Goal: Task Accomplishment & Management: Use online tool/utility

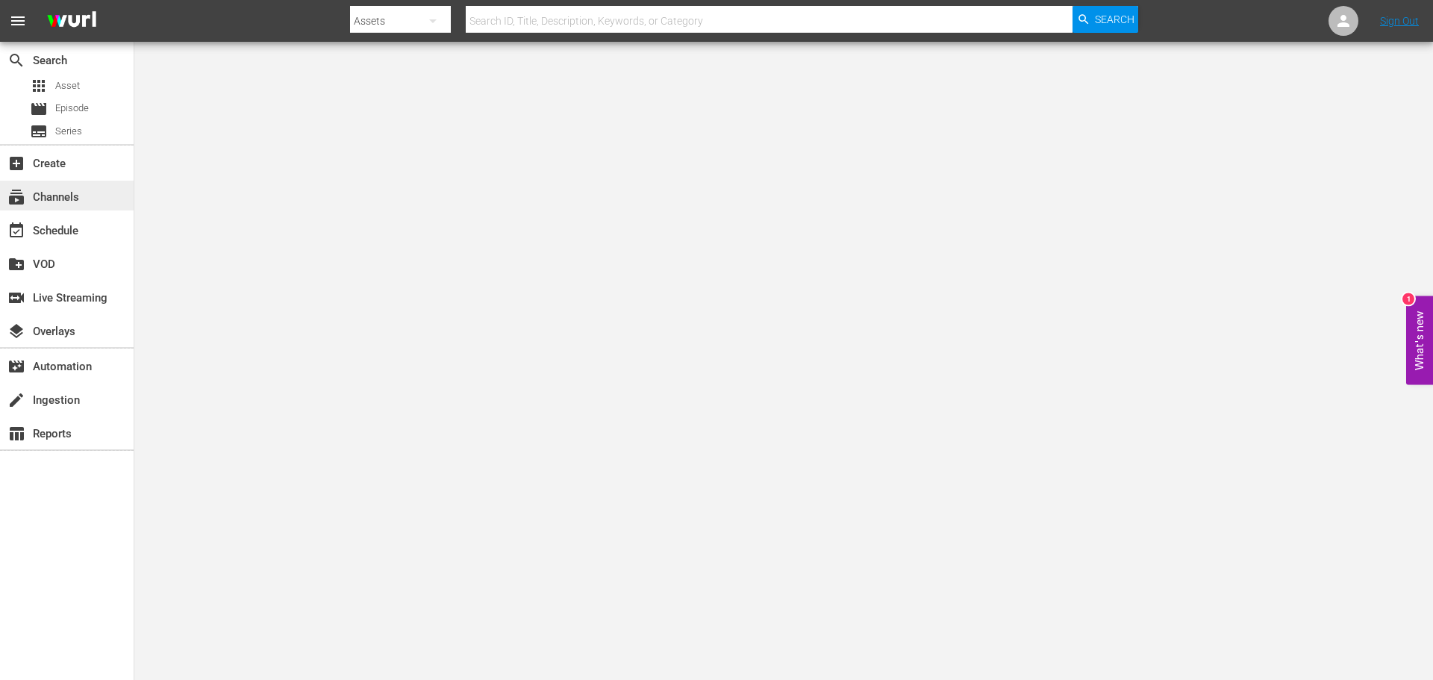
click at [81, 184] on div "subscriptions Channels" at bounding box center [67, 196] width 134 height 30
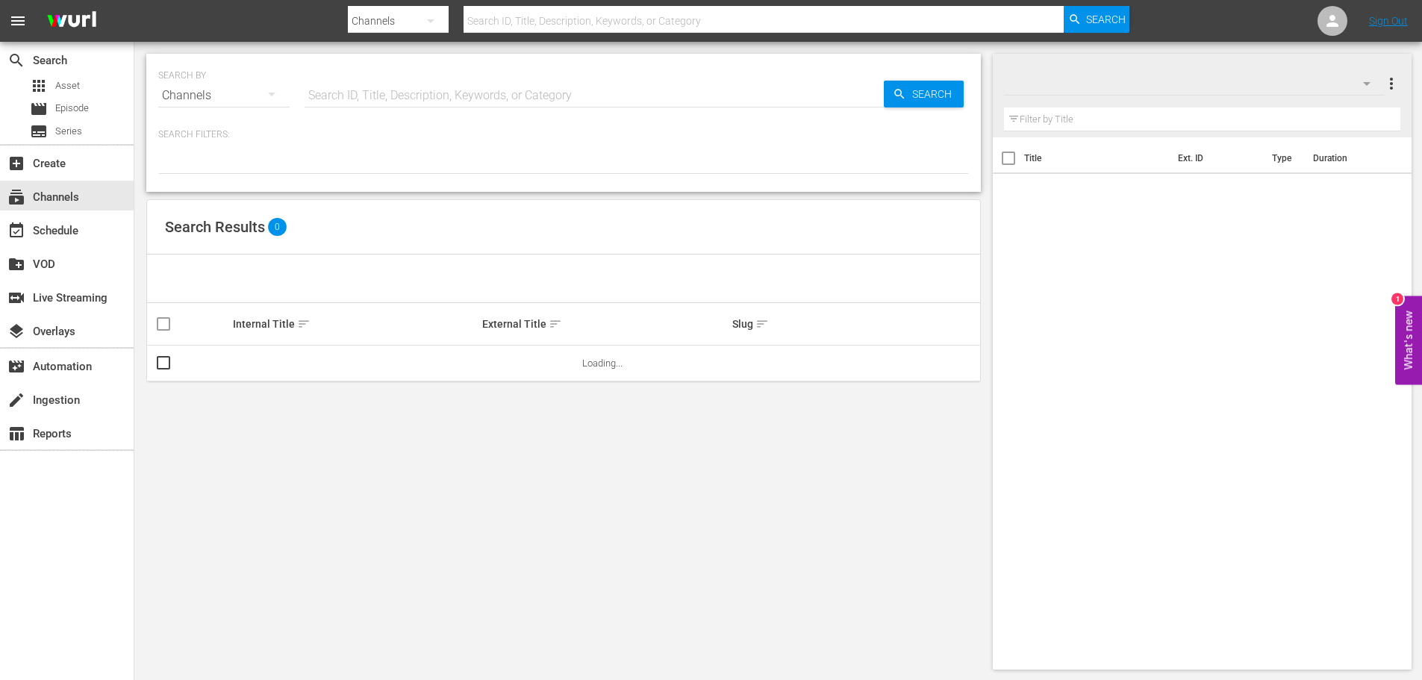
click at [402, 108] on input "text" at bounding box center [593, 96] width 579 height 36
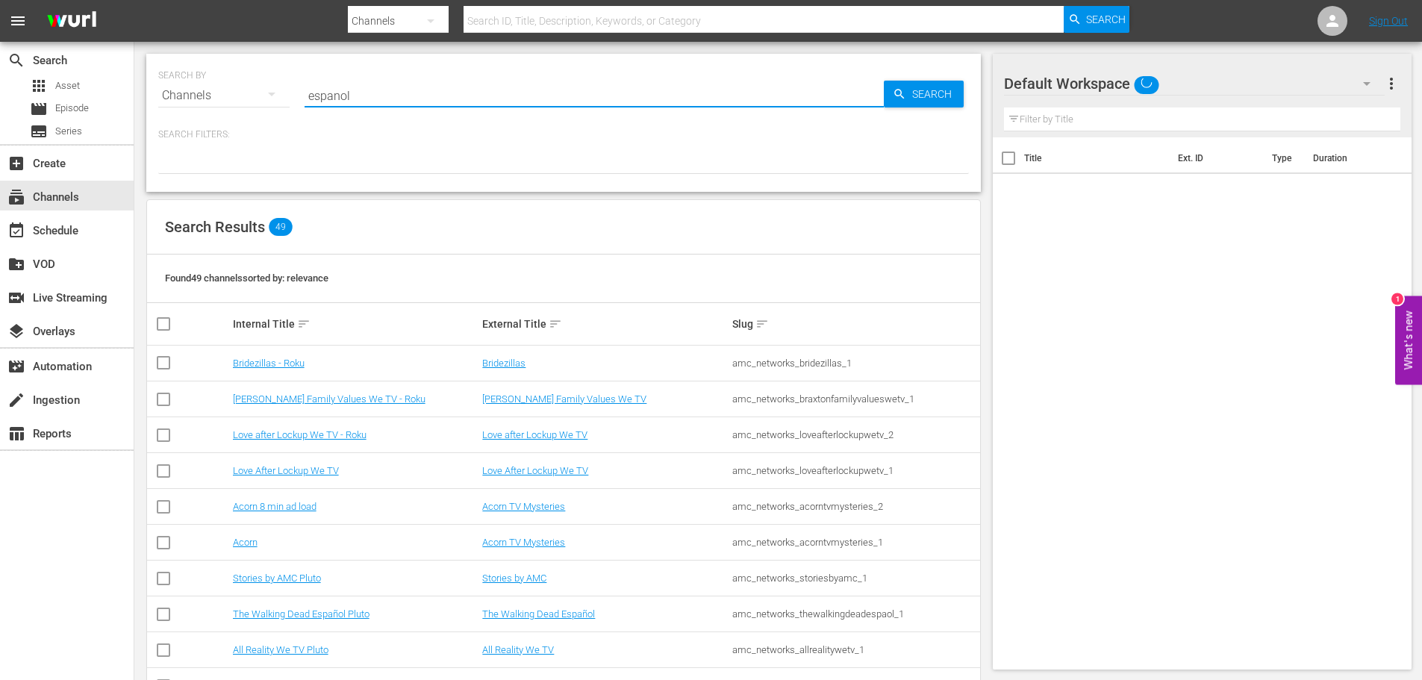
type input "espanol"
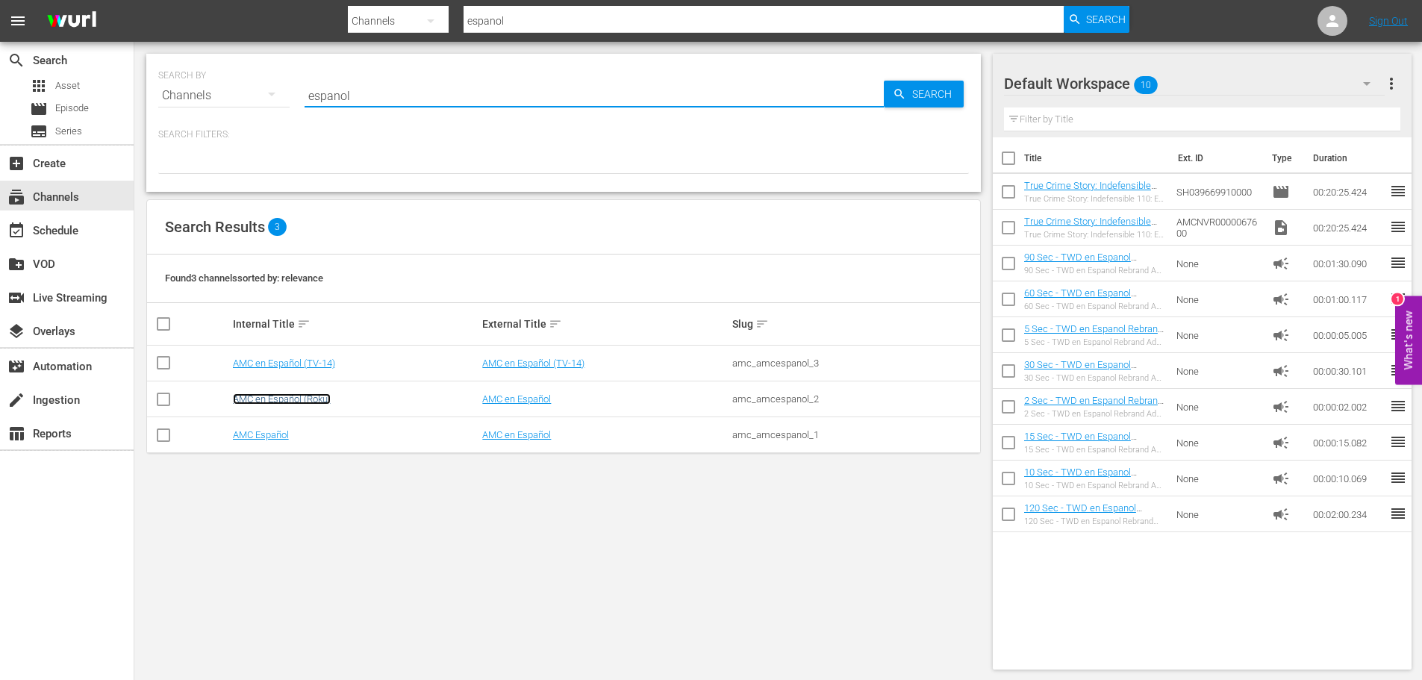
click at [297, 400] on link "AMC en Español (Roku)" at bounding box center [282, 398] width 98 height 11
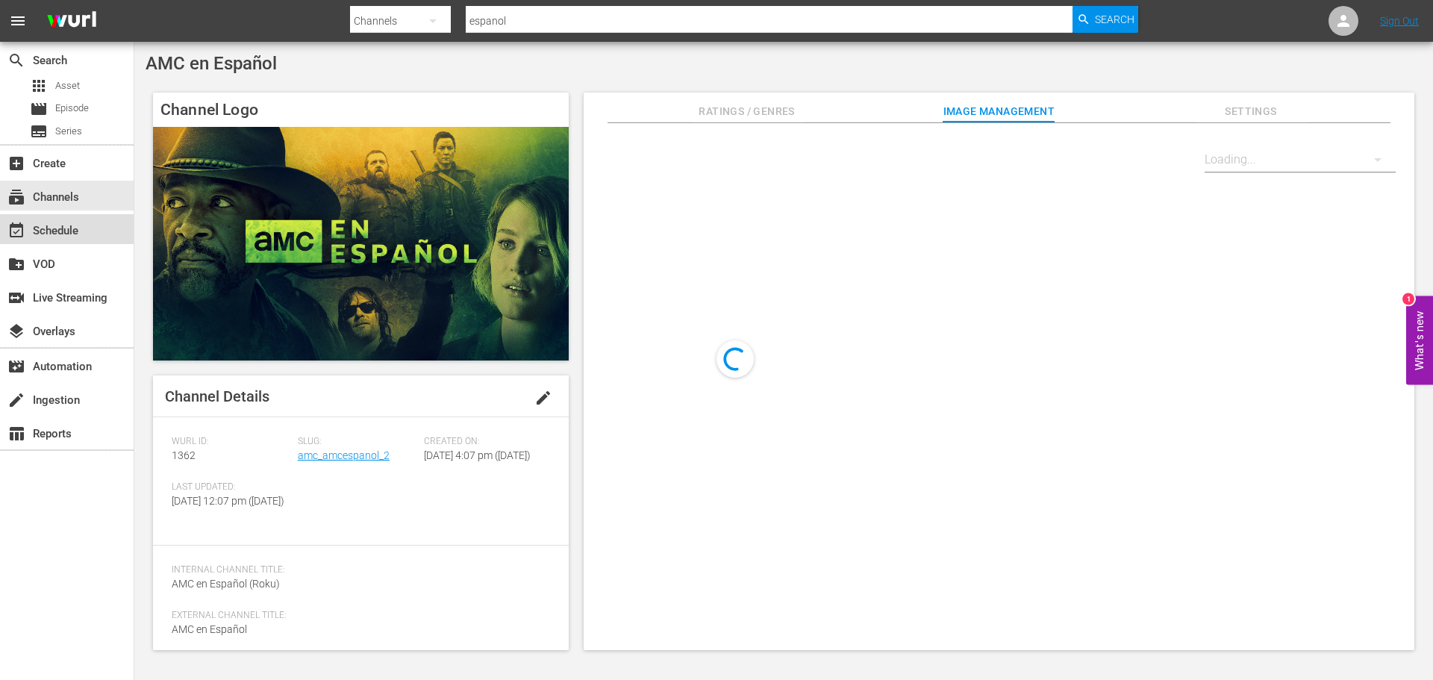
click at [107, 219] on div "event_available Schedule" at bounding box center [67, 229] width 134 height 30
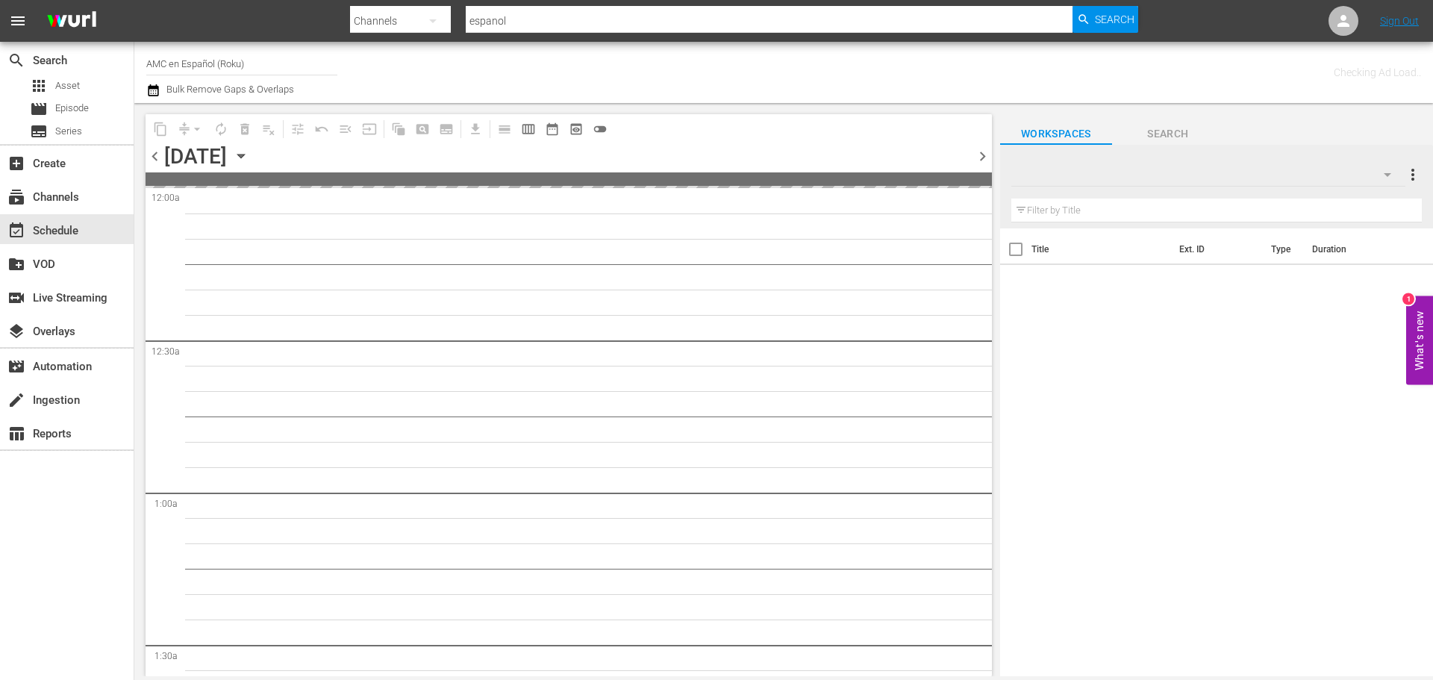
click at [249, 156] on icon "button" at bounding box center [241, 156] width 16 height 16
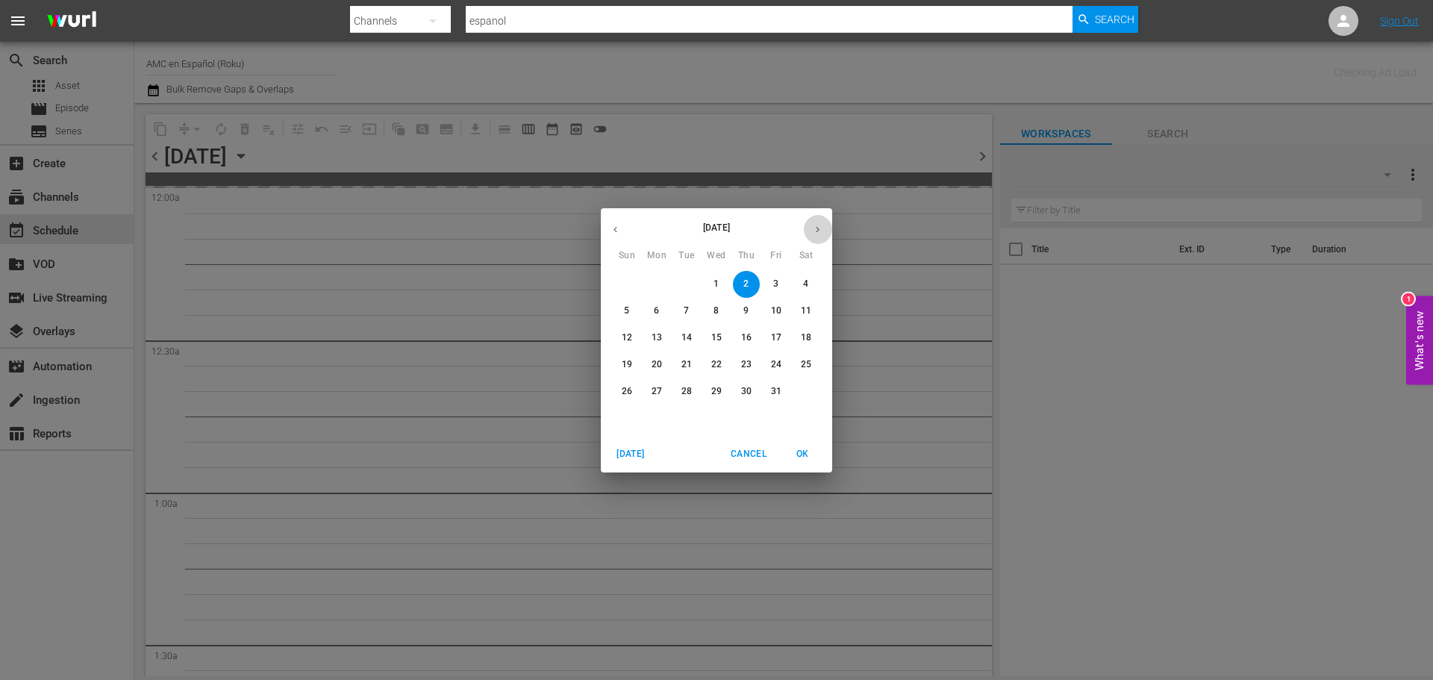
click at [817, 226] on icon "button" at bounding box center [817, 229] width 11 height 11
click at [632, 416] on span "30" at bounding box center [626, 418] width 27 height 13
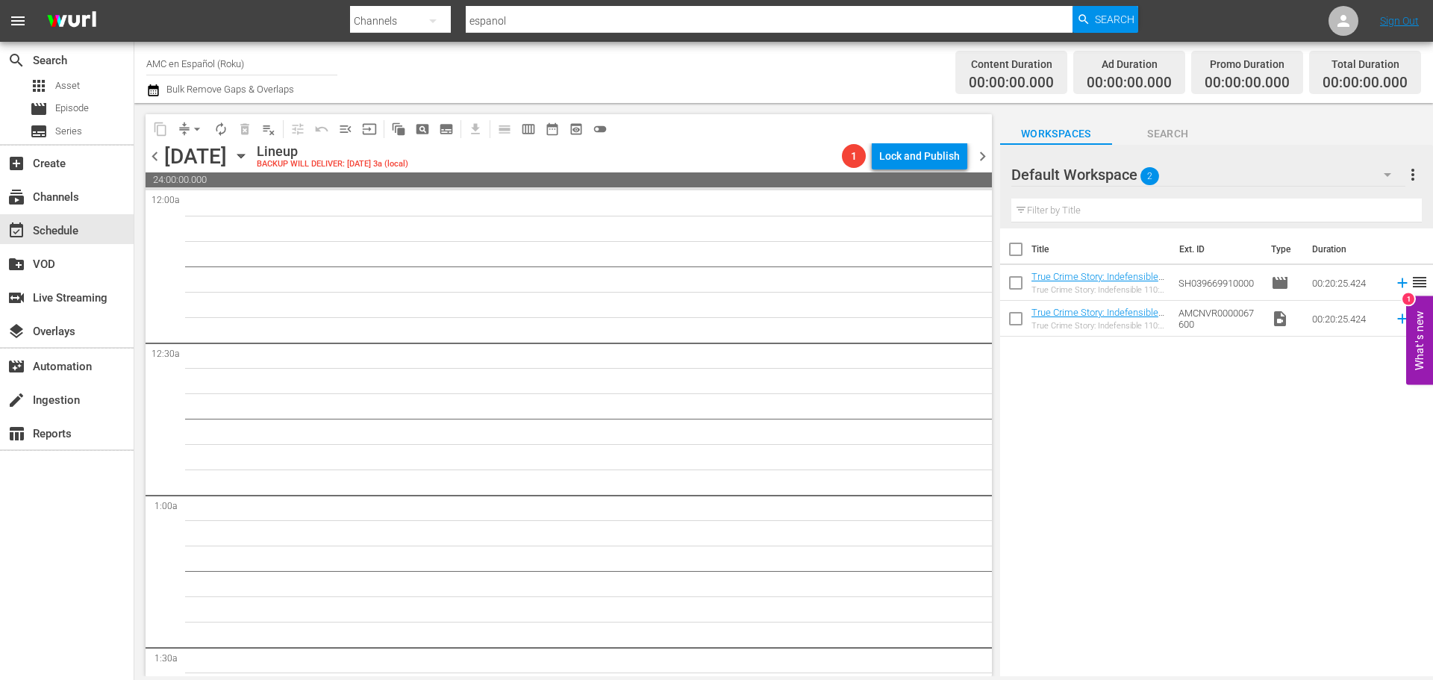
click at [249, 160] on icon "button" at bounding box center [241, 156] width 16 height 16
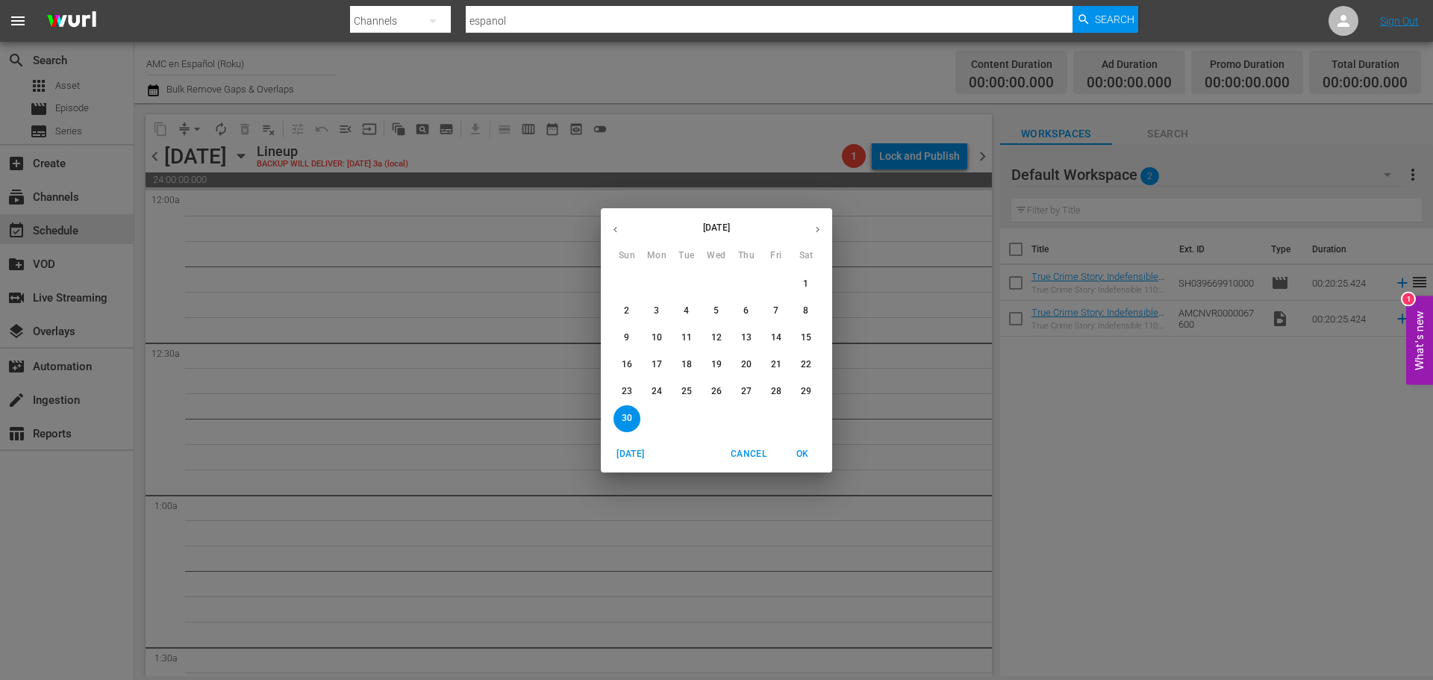
click at [722, 344] on span "12" at bounding box center [716, 337] width 27 height 13
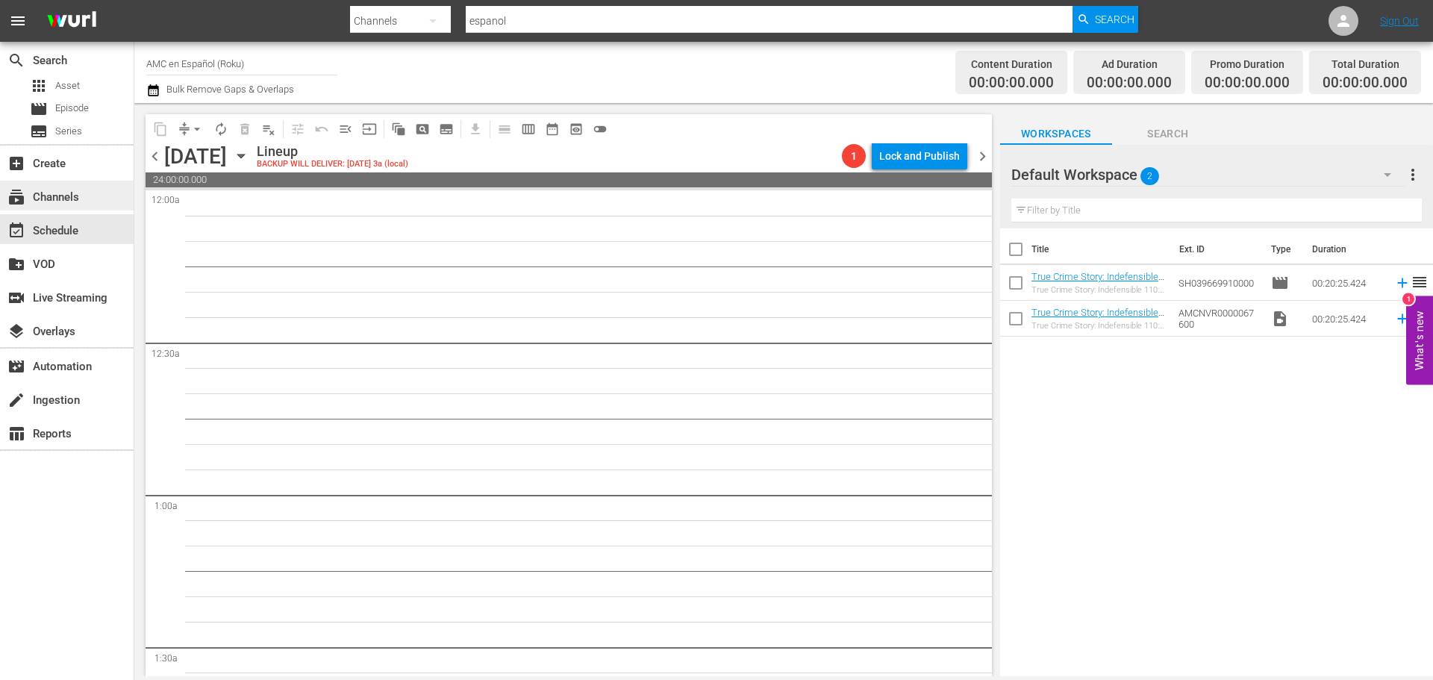
click at [82, 195] on div "subscriptions Channels" at bounding box center [42, 194] width 84 height 13
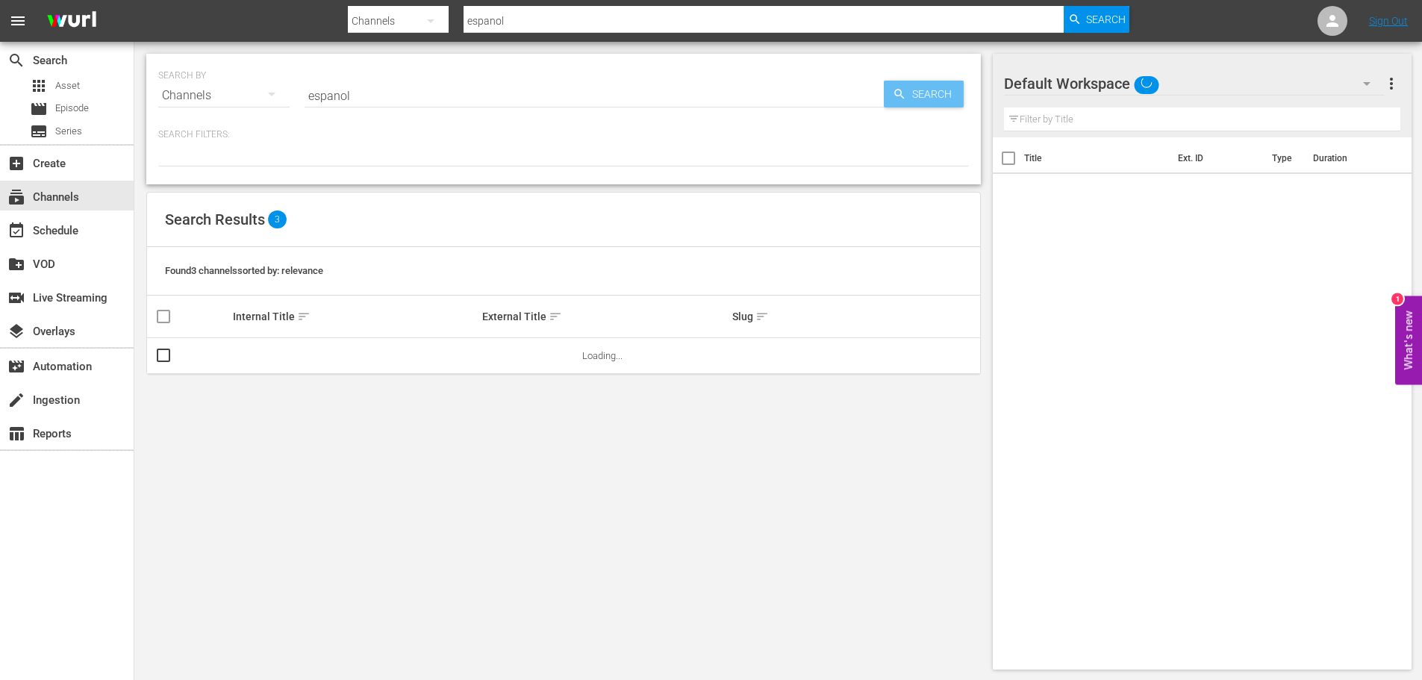
click at [926, 104] on span "Search" at bounding box center [934, 94] width 57 height 27
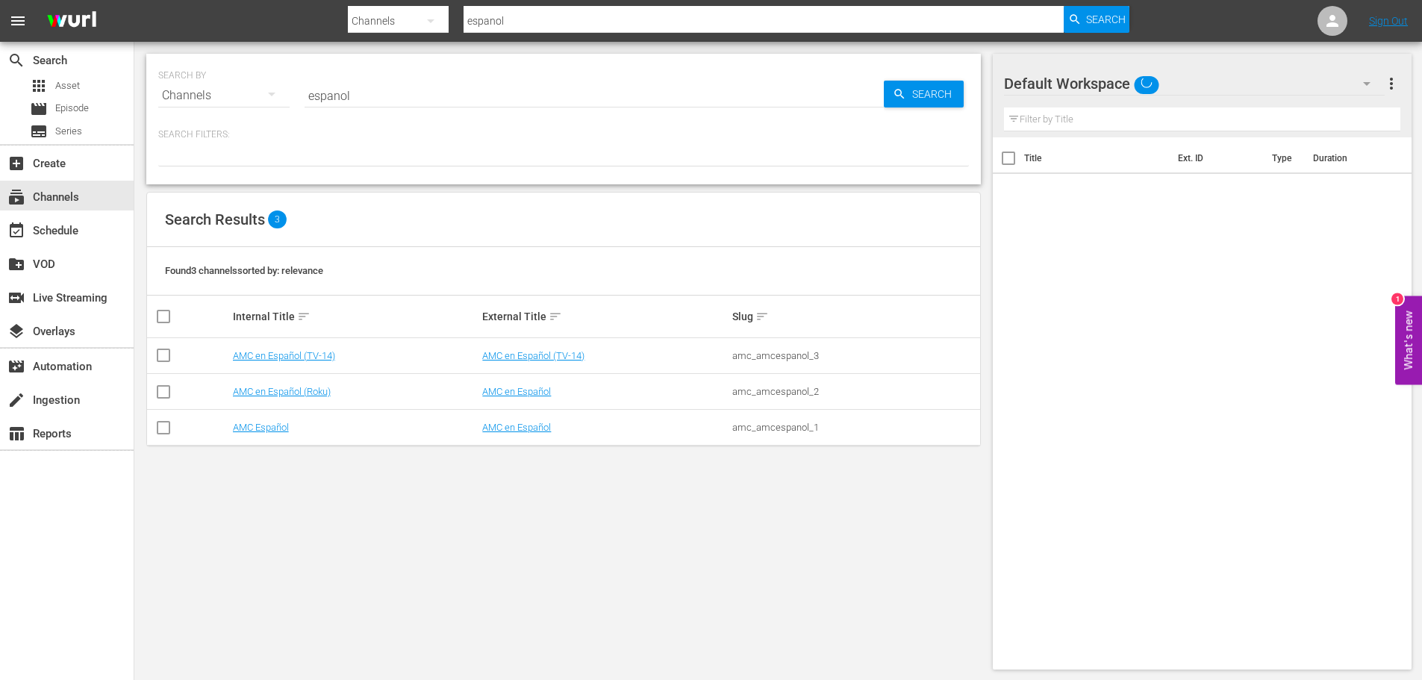
click at [255, 77] on div "SEARCH BY Search By Channels Search ID, Title, Description, Keywords, or Catego…" at bounding box center [563, 87] width 810 height 54
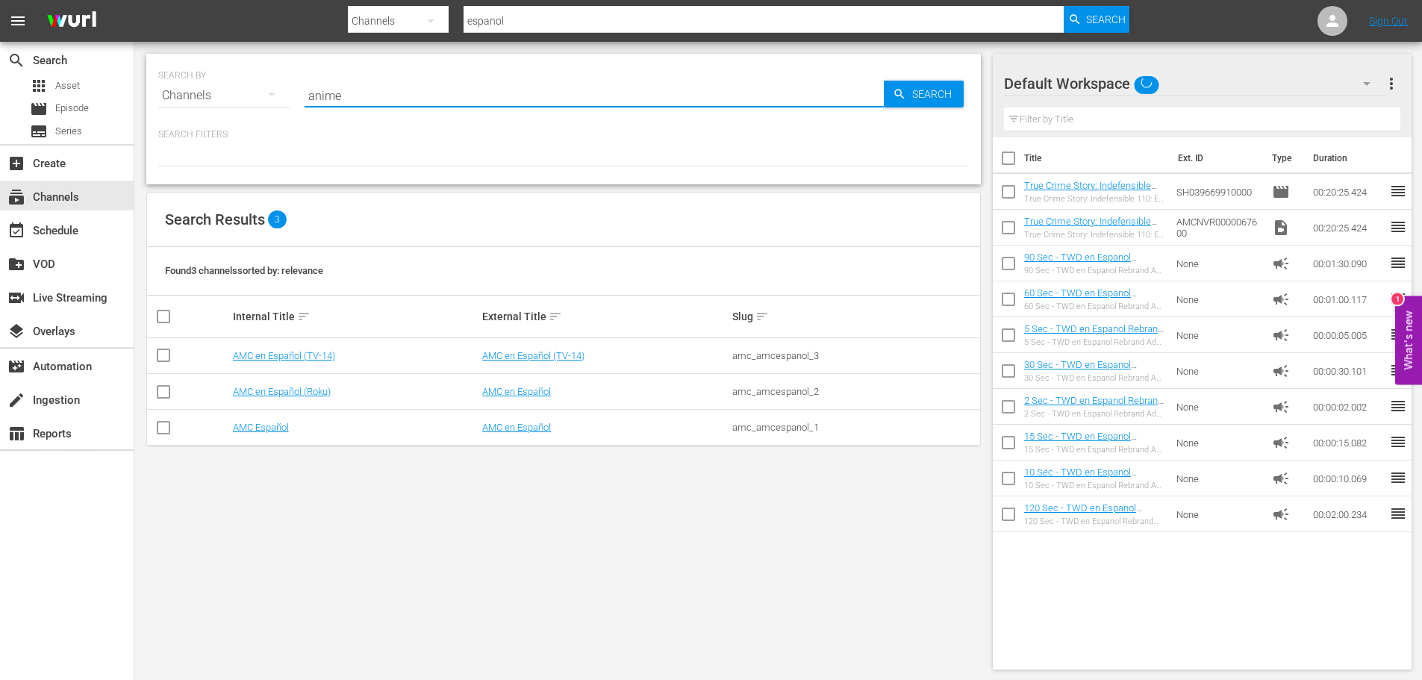
type input "anime"
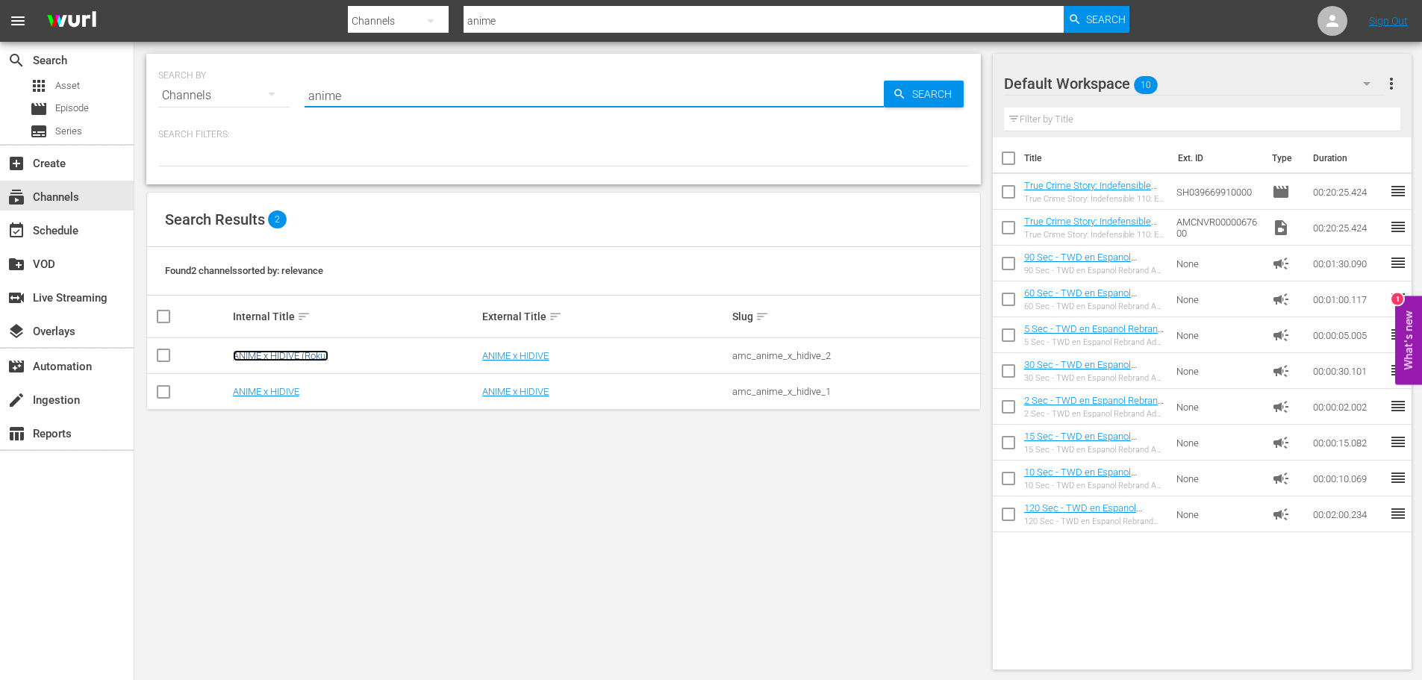
click at [311, 354] on link "ANIME x HIDIVE (Roku)" at bounding box center [281, 355] width 96 height 11
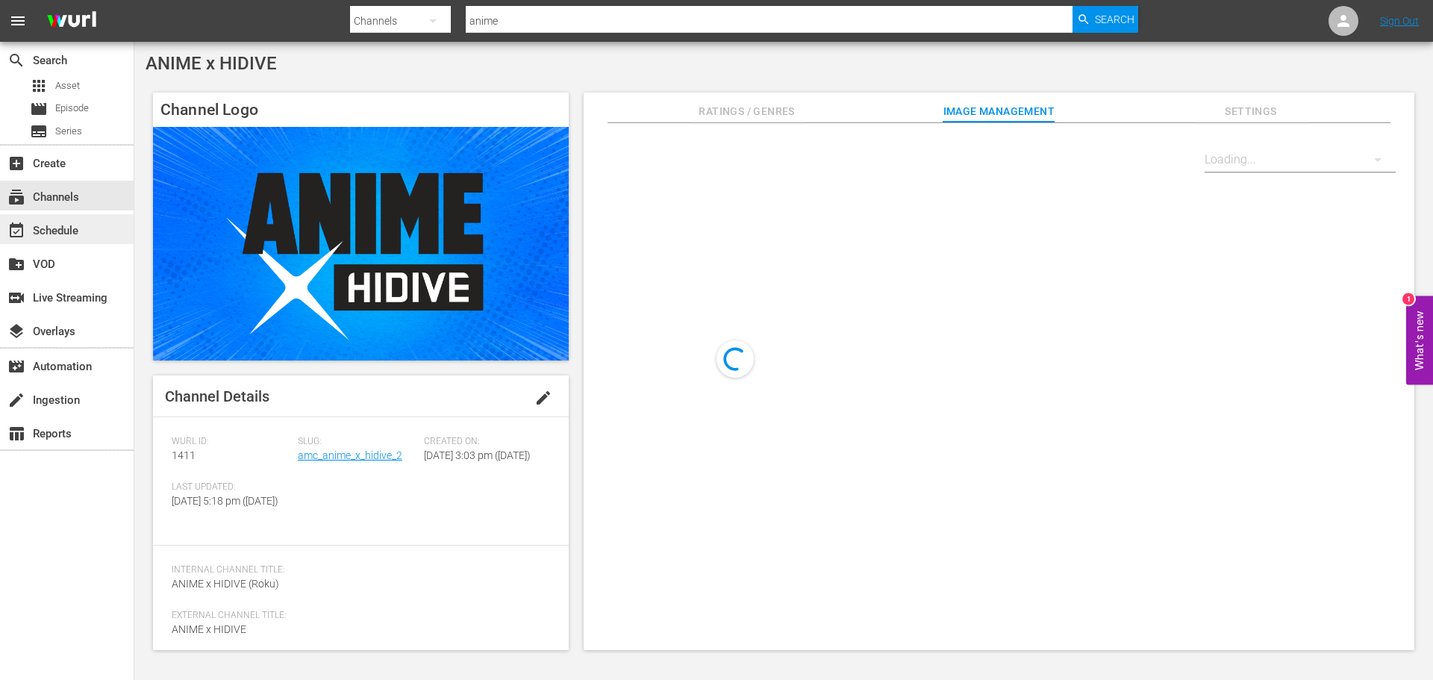
click at [92, 230] on div "event_available Schedule" at bounding box center [67, 229] width 134 height 30
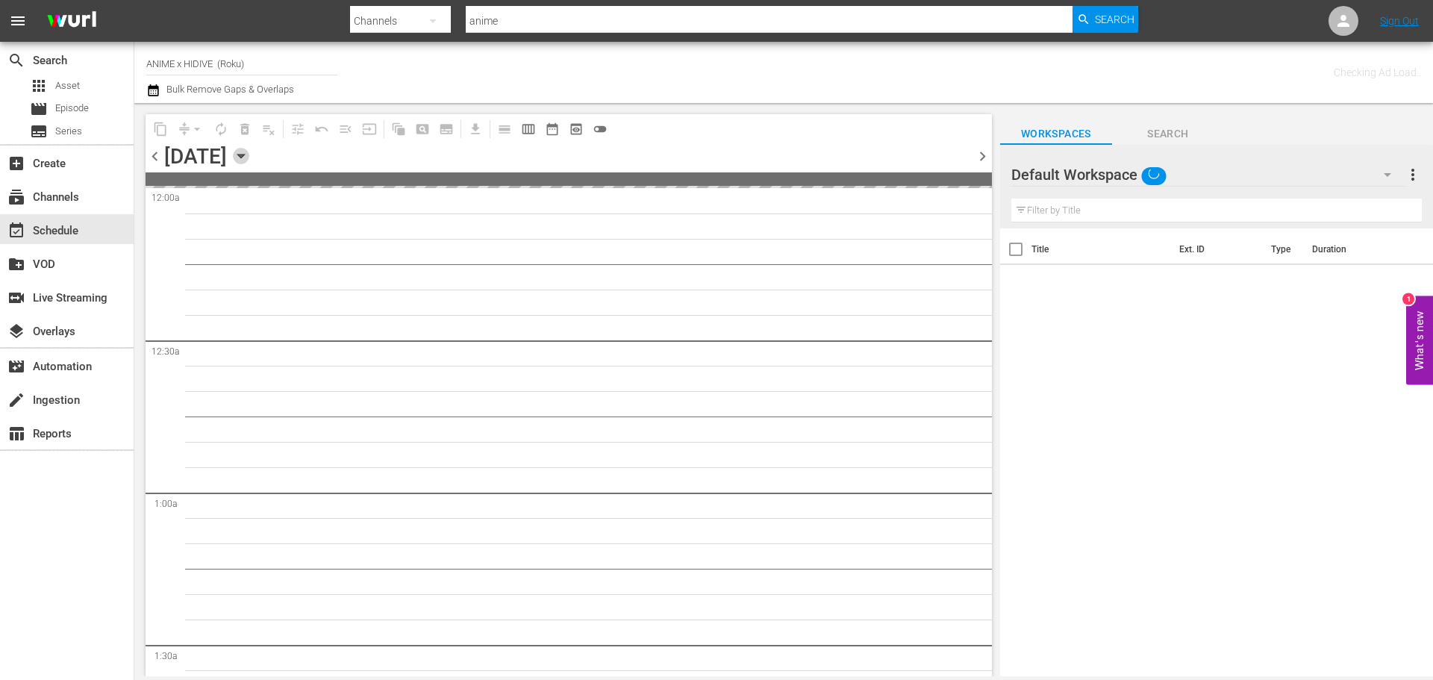
click at [249, 155] on icon "button" at bounding box center [241, 156] width 16 height 16
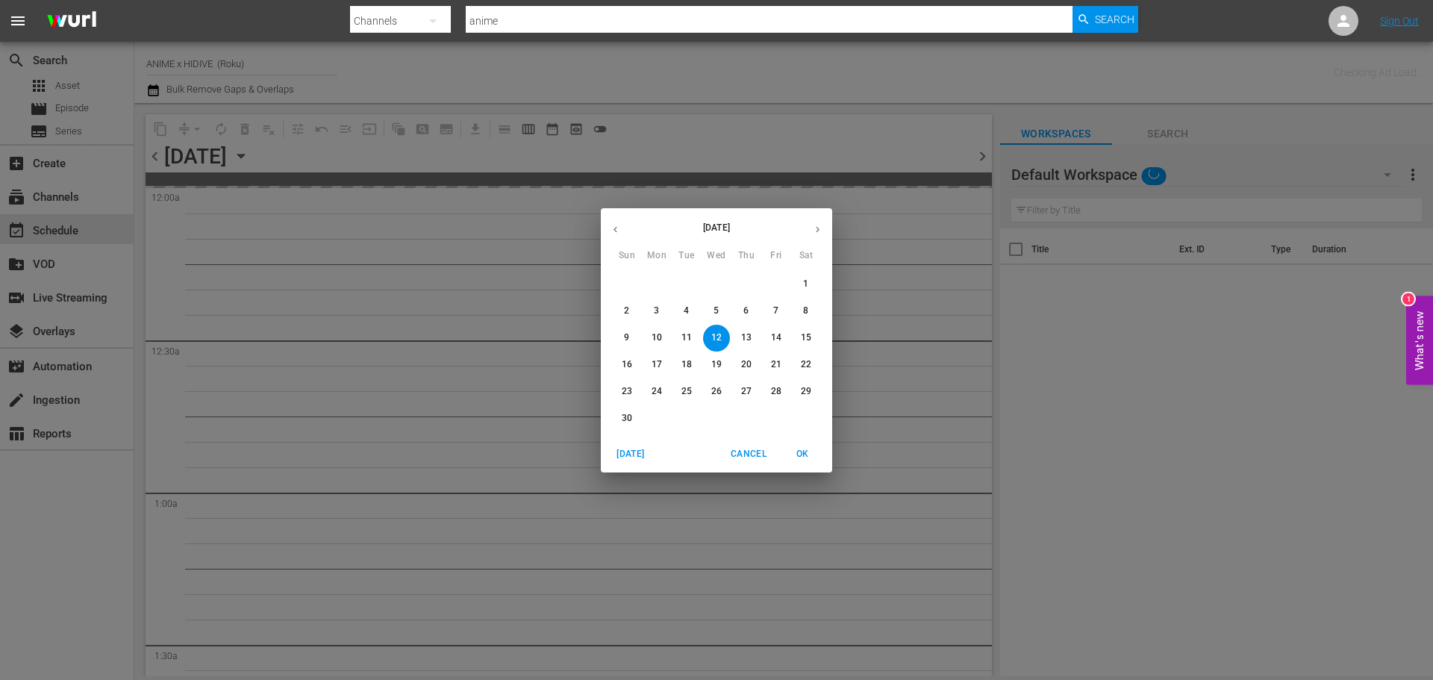
click at [622, 227] on button "button" at bounding box center [615, 229] width 29 height 29
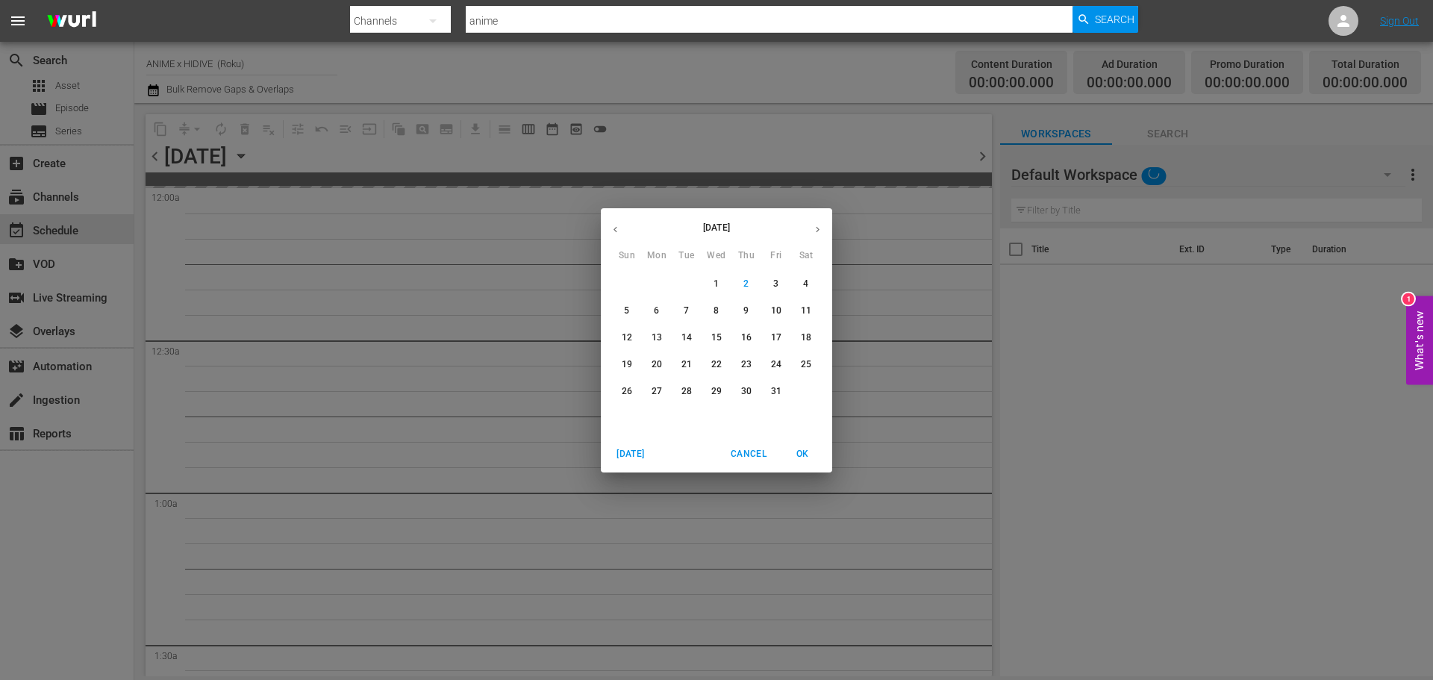
click at [777, 393] on p "31" at bounding box center [776, 391] width 10 height 13
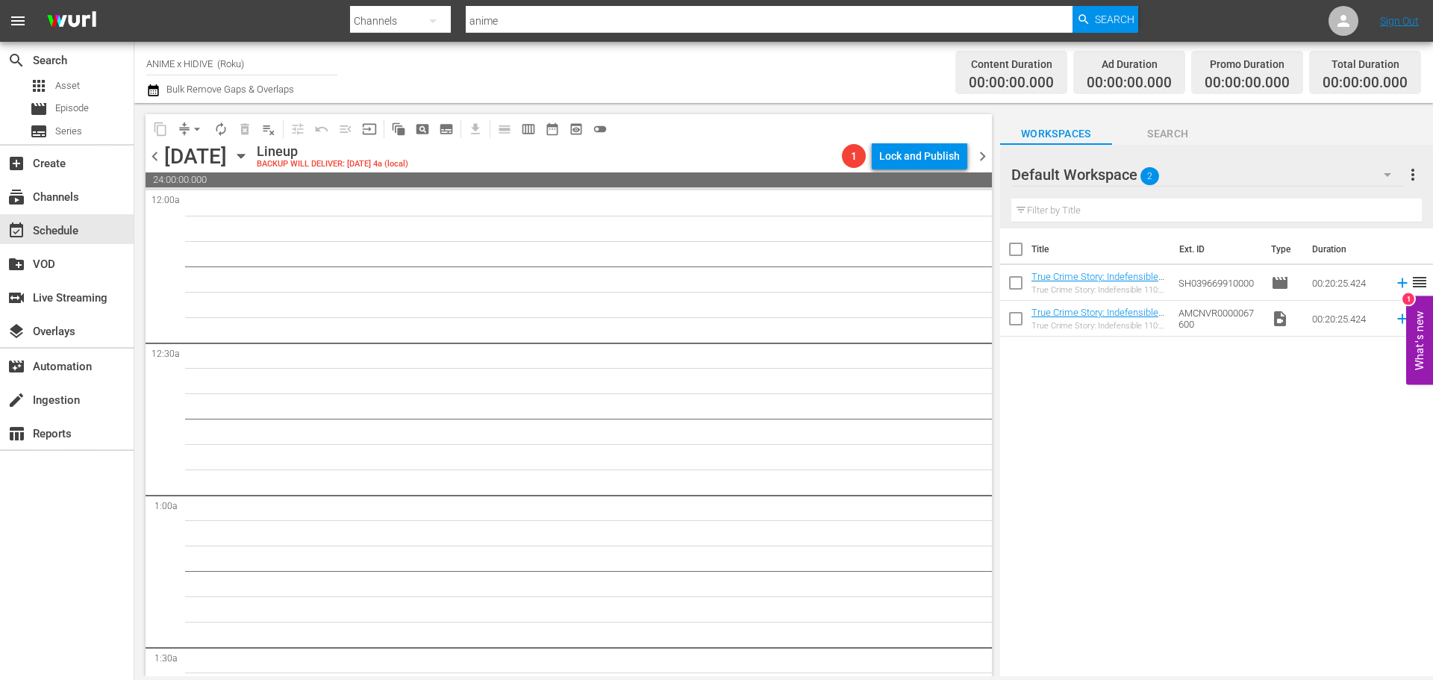
click at [249, 150] on icon "button" at bounding box center [241, 156] width 16 height 16
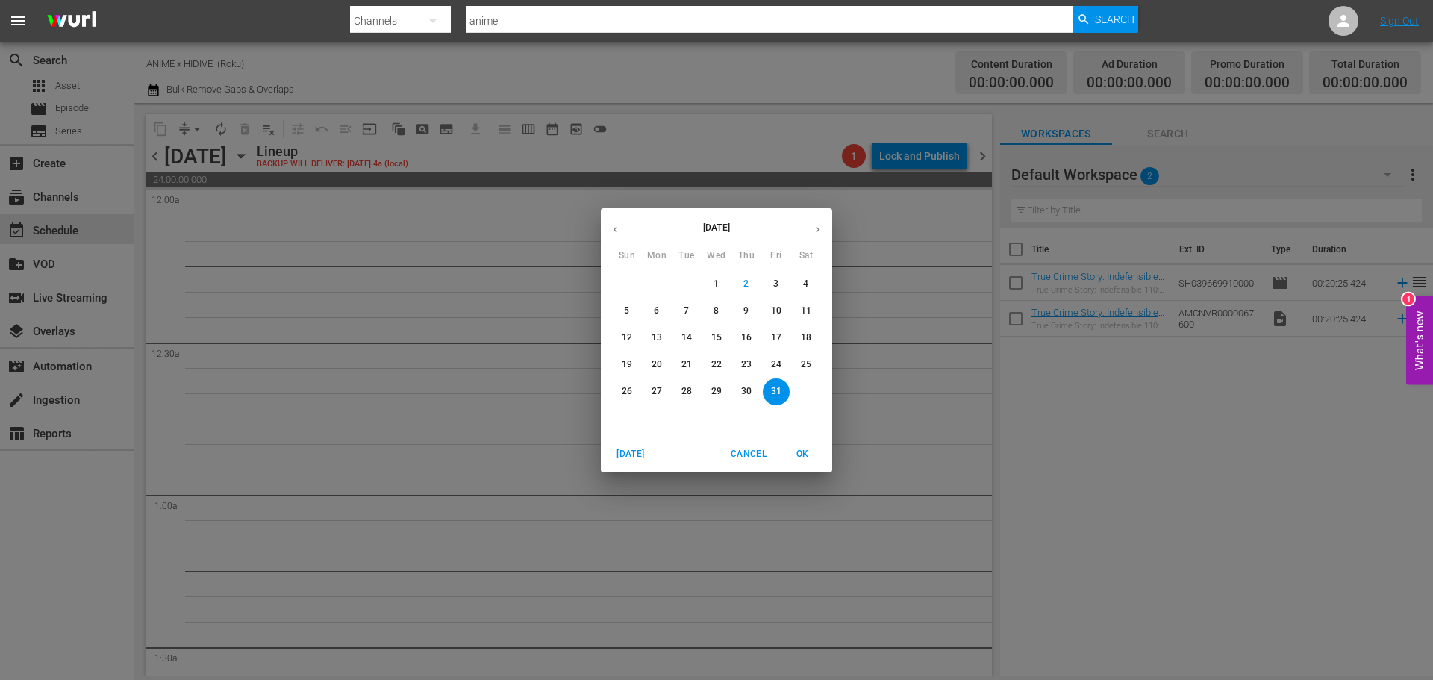
click at [683, 337] on p "14" at bounding box center [686, 337] width 10 height 13
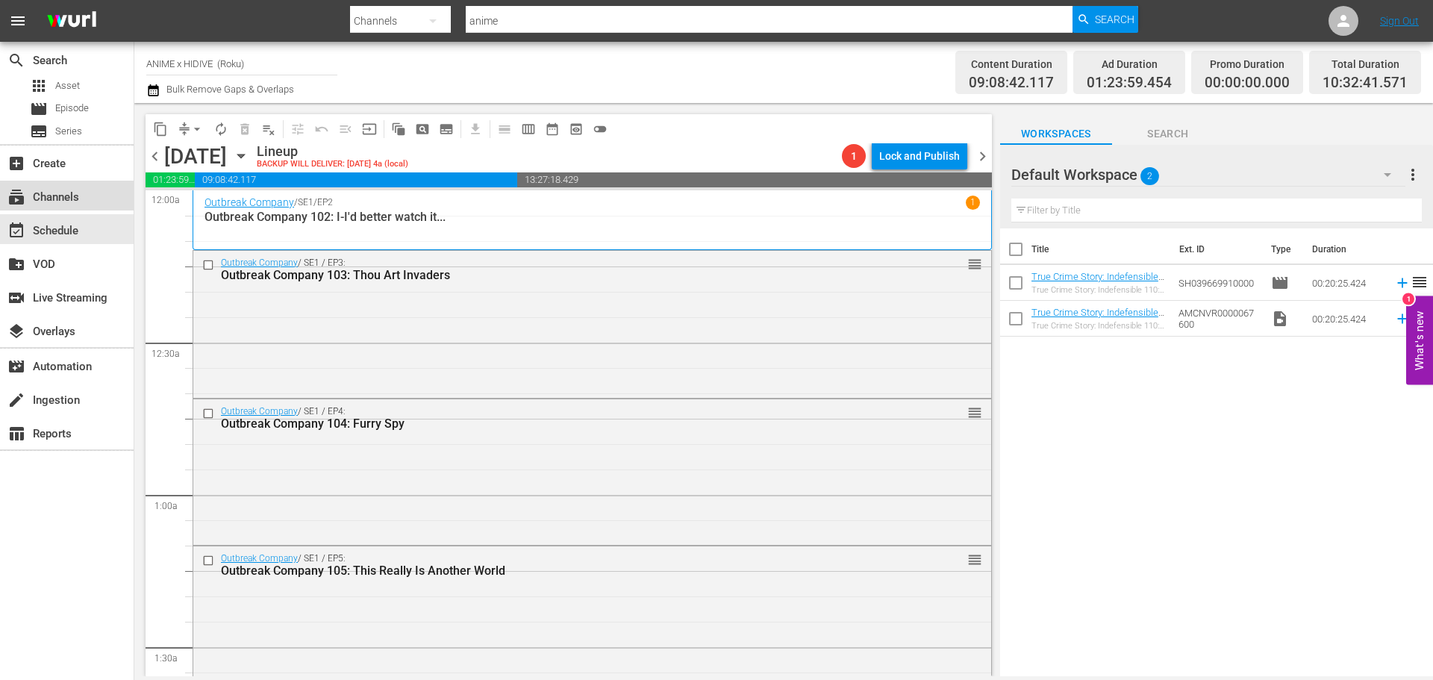
click at [85, 189] on div "subscriptions Channels" at bounding box center [67, 196] width 134 height 30
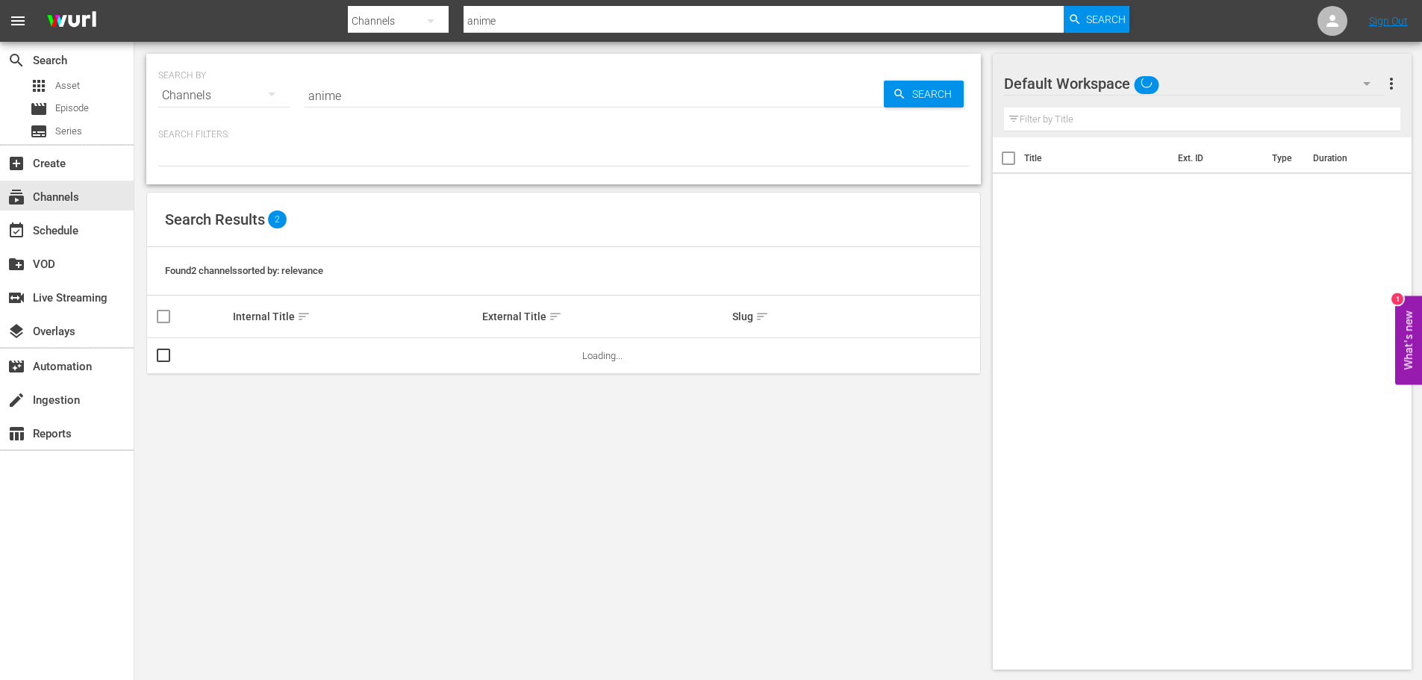
click at [386, 101] on input "anime" at bounding box center [593, 96] width 579 height 36
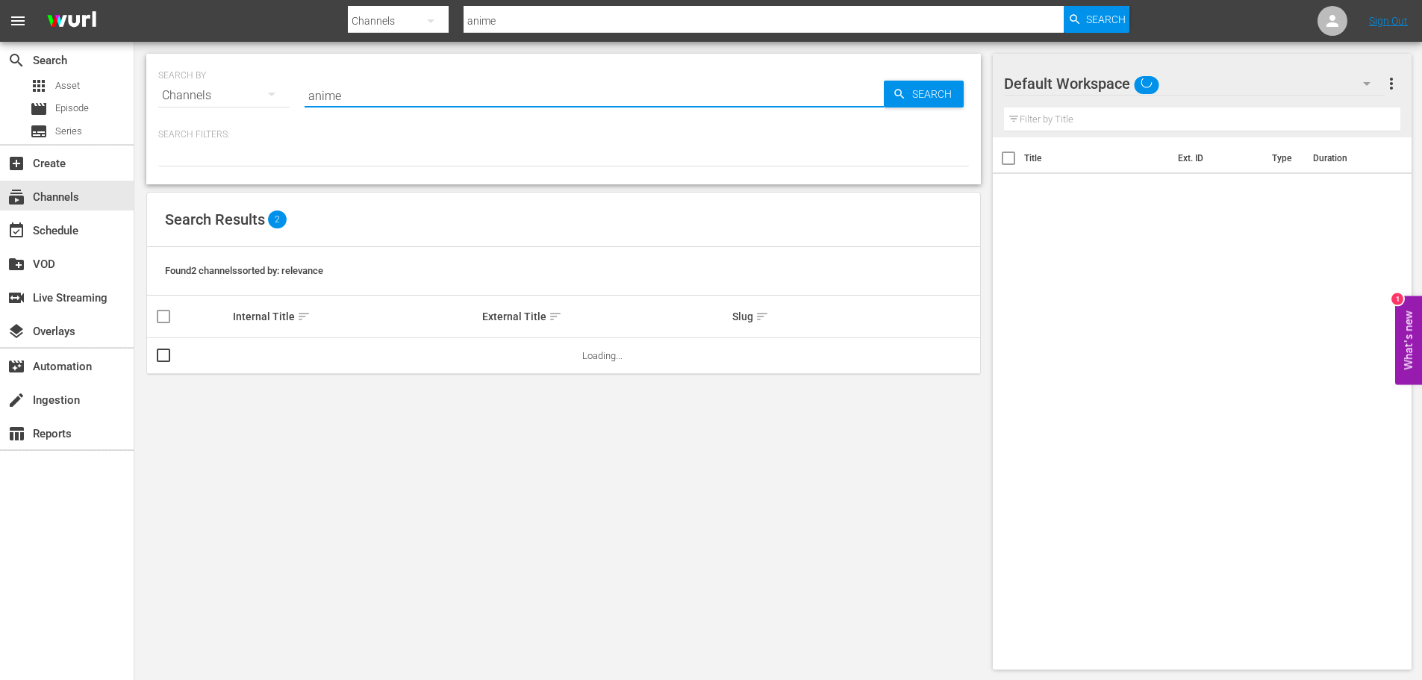
drag, startPoint x: 366, startPoint y: 99, endPoint x: 254, endPoint y: 98, distance: 111.2
click at [255, 99] on div "SEARCH BY Search By Channels Search ID, Title, Description, Keywords, or Catego…" at bounding box center [563, 87] width 810 height 54
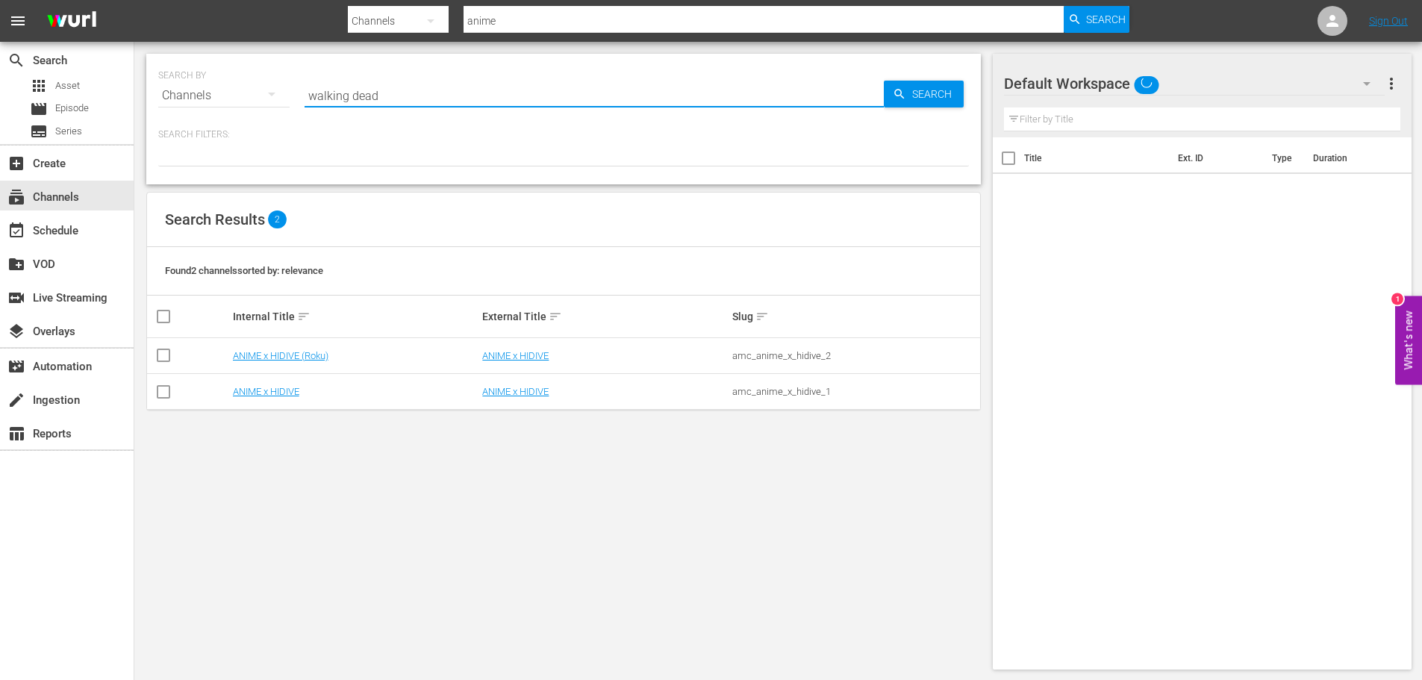
type input "walking dead"
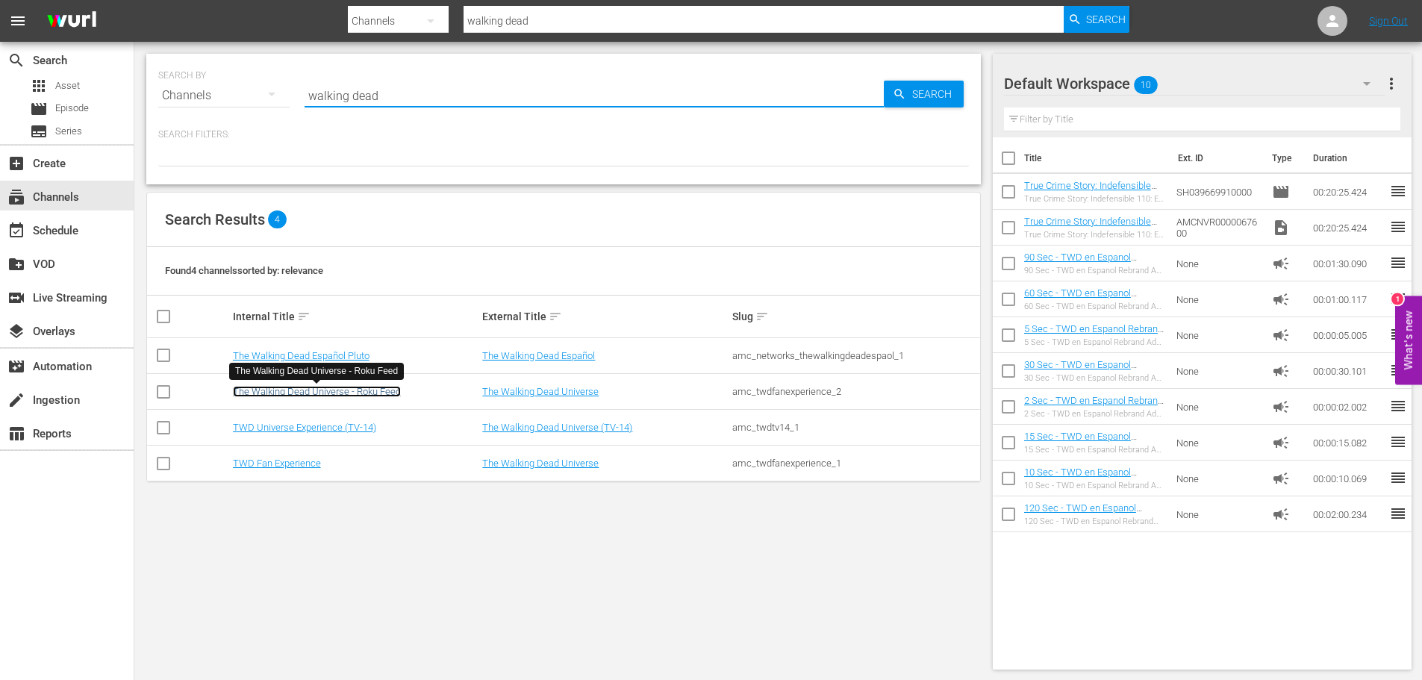
click at [368, 387] on link "The Walking Dead Universe - Roku Feed" at bounding box center [317, 391] width 168 height 11
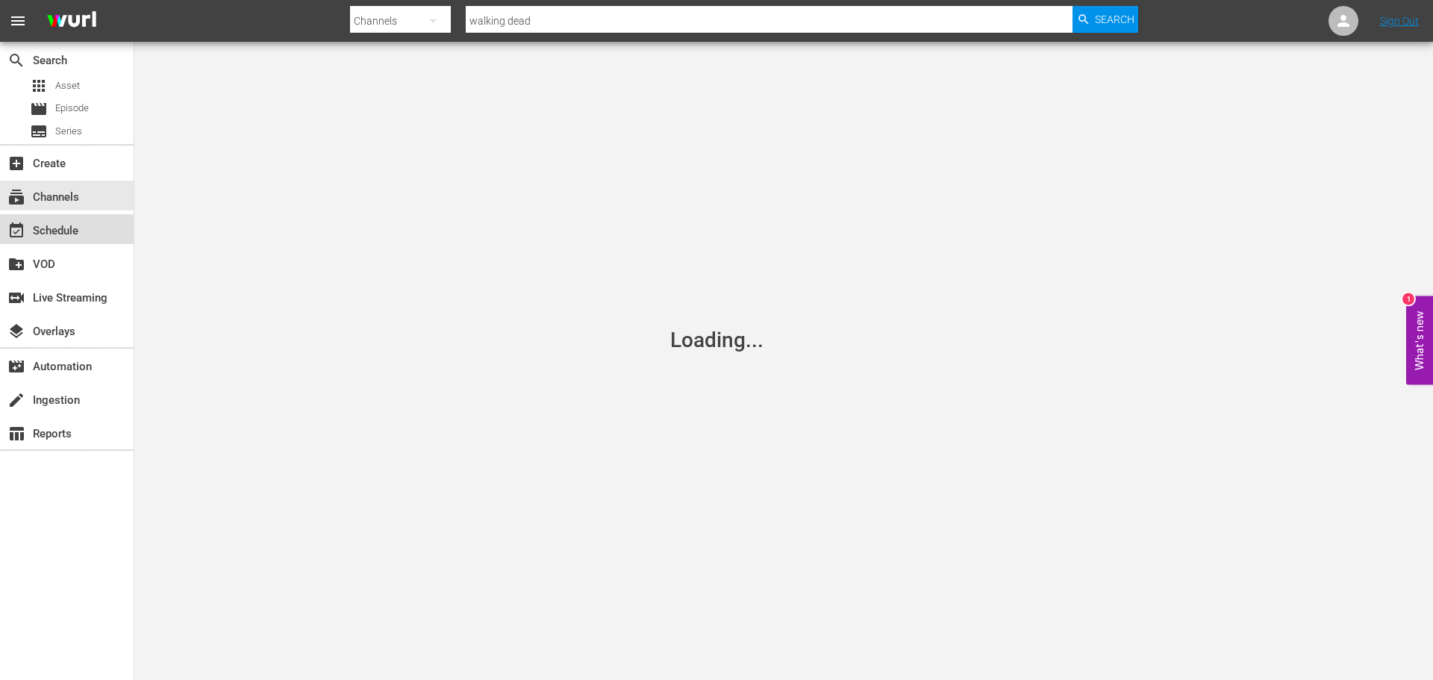
click at [81, 231] on div "event_available Schedule" at bounding box center [42, 228] width 84 height 13
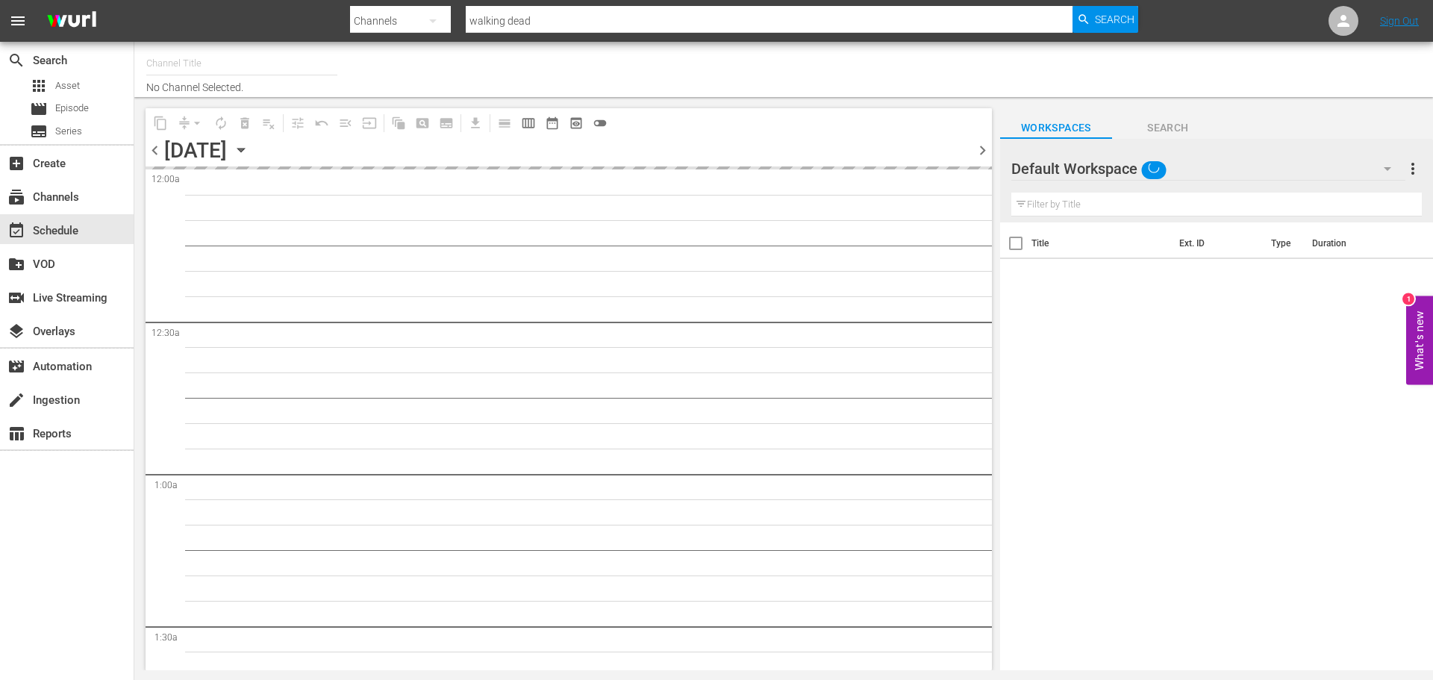
type input "The Walking Dead Universe - Roku Feed (1215)"
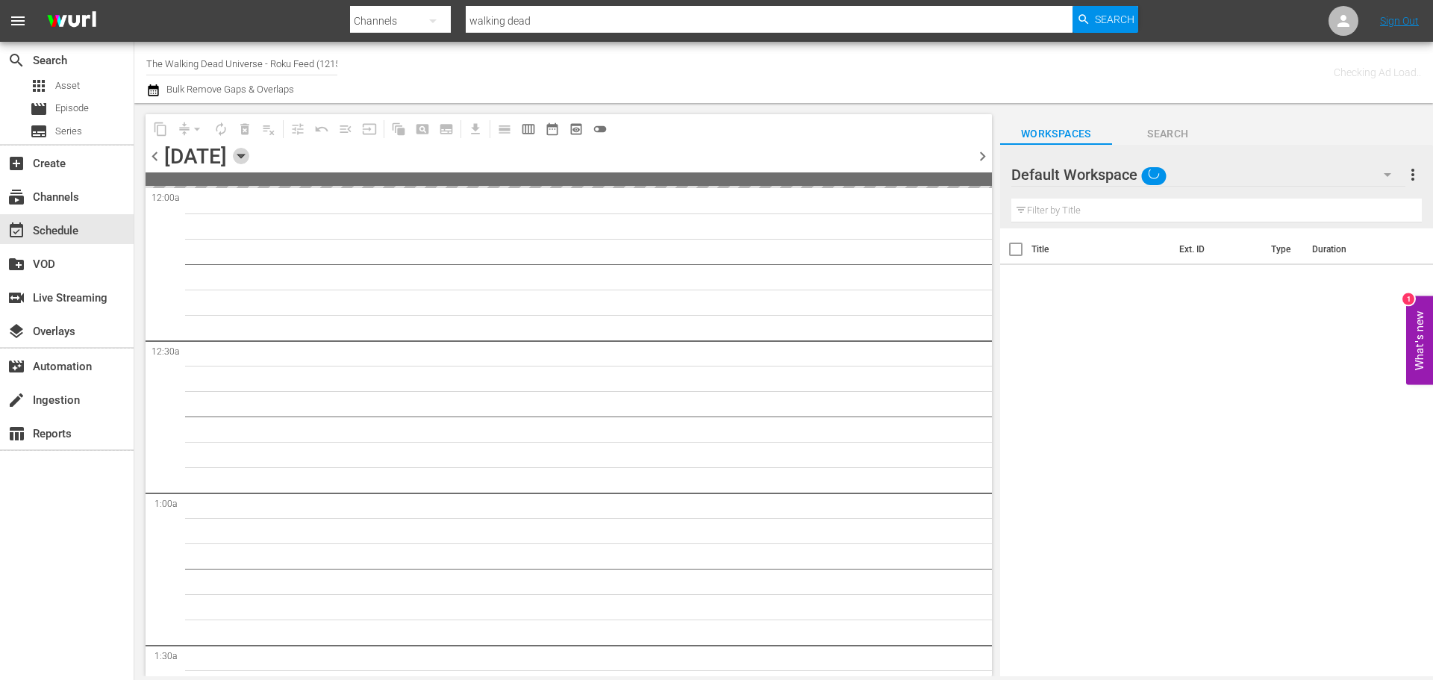
click at [249, 152] on icon "button" at bounding box center [241, 156] width 16 height 16
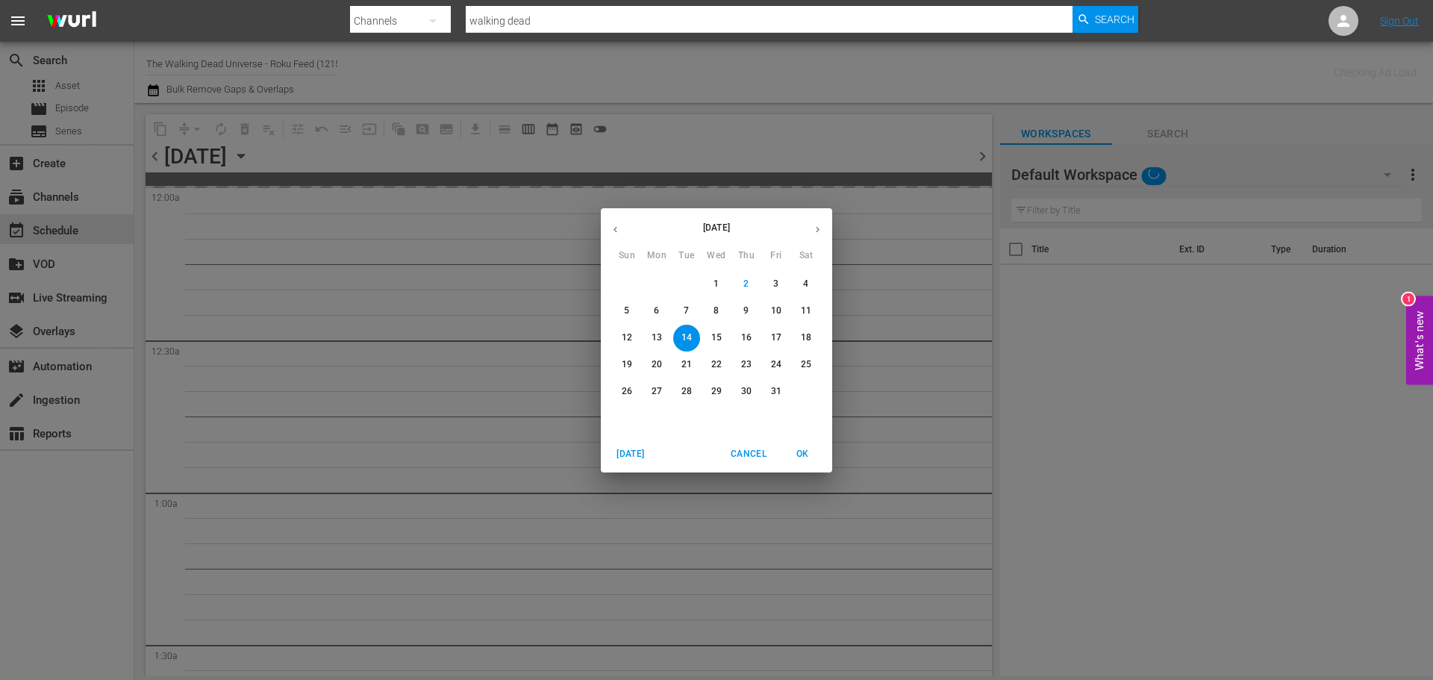
drag, startPoint x: 822, startPoint y: 226, endPoint x: 818, endPoint y: 252, distance: 25.8
click at [822, 226] on button "button" at bounding box center [817, 229] width 29 height 29
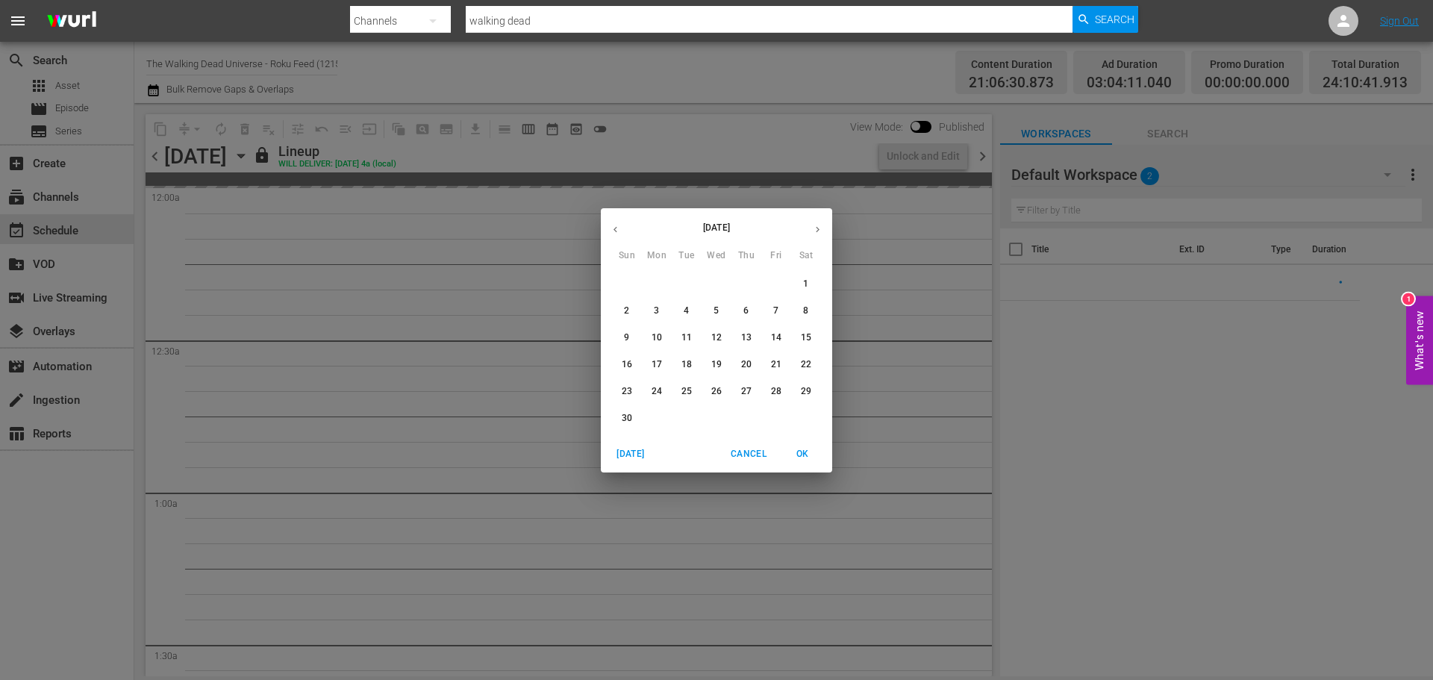
click at [625, 424] on p "30" at bounding box center [627, 418] width 10 height 13
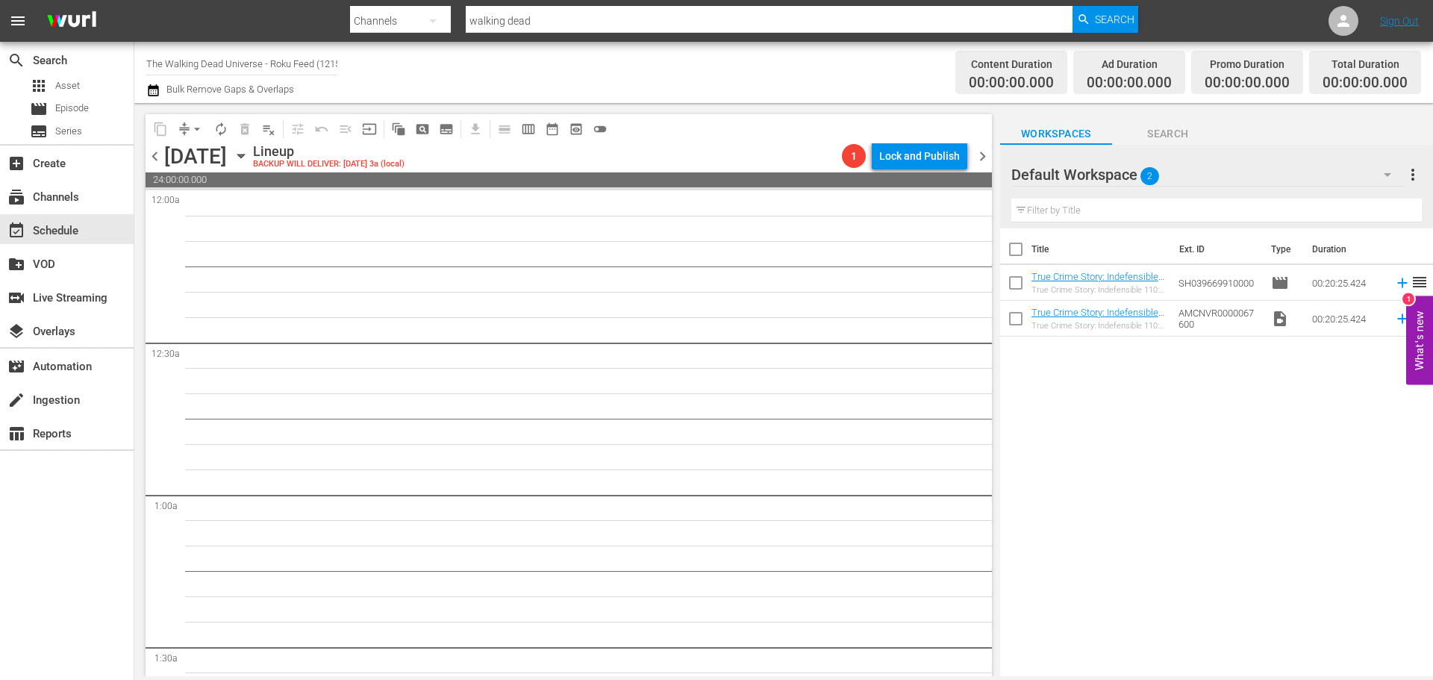
click at [249, 151] on icon "button" at bounding box center [241, 156] width 16 height 16
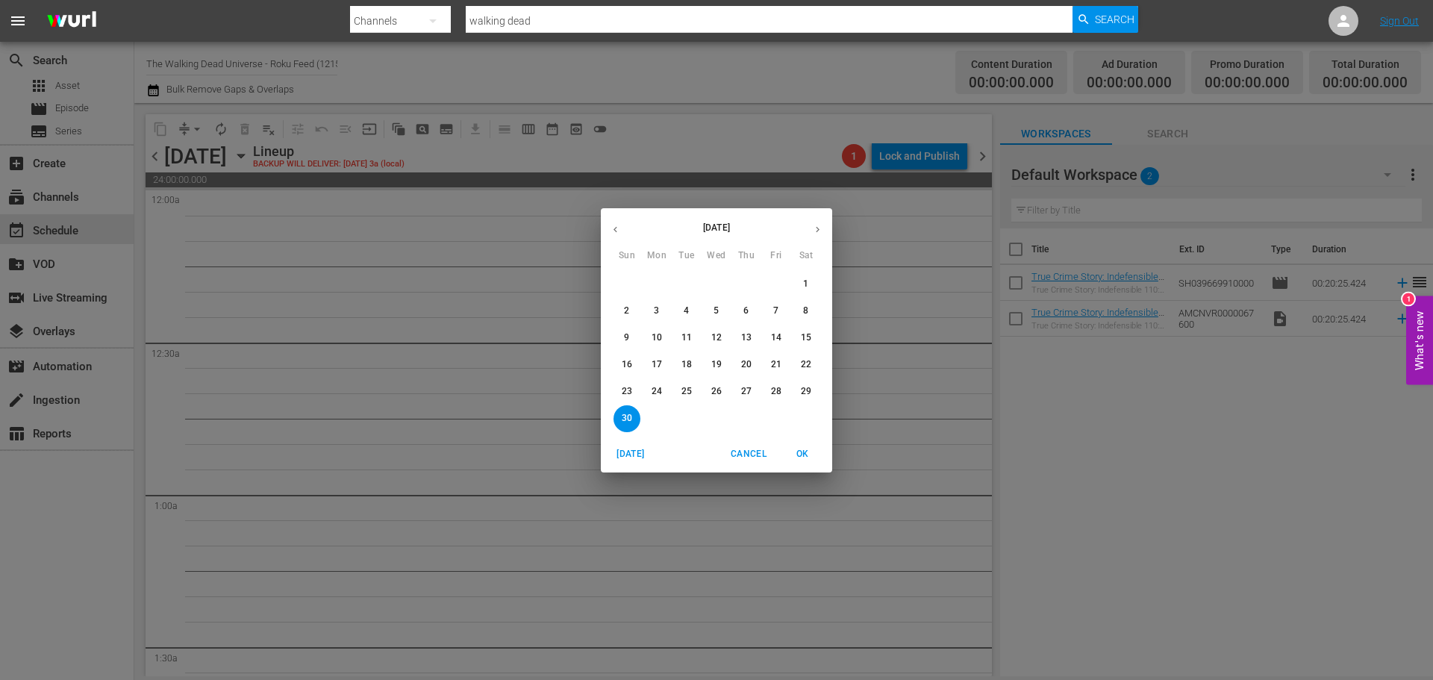
click at [722, 361] on span "19" at bounding box center [716, 364] width 27 height 13
